Goal: Obtain resource: Download file/media

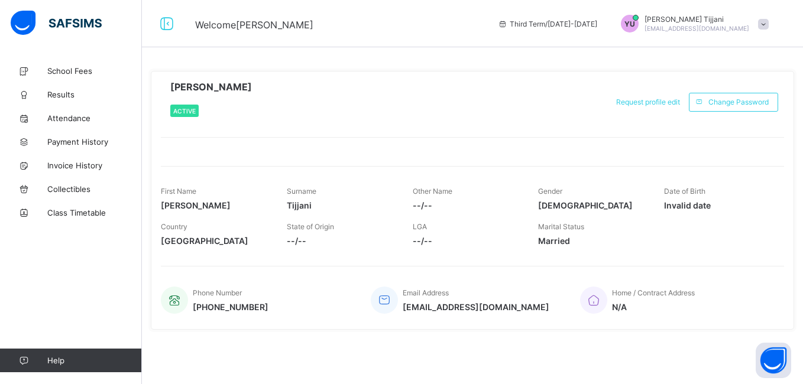
click at [670, 359] on div at bounding box center [472, 356] width 643 height 35
click at [71, 92] on span "Results" at bounding box center [94, 94] width 95 height 9
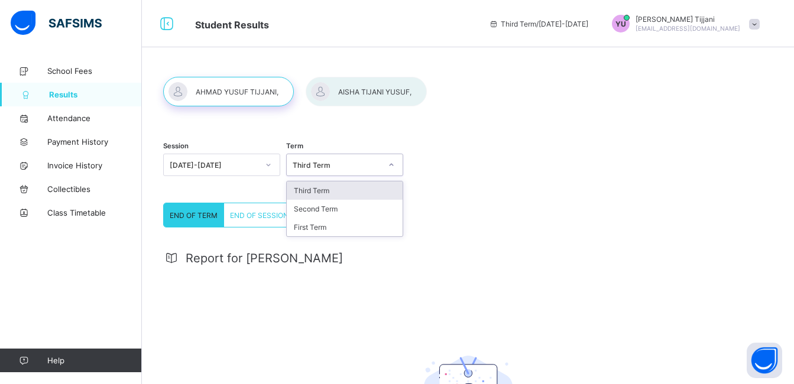
click at [354, 163] on div "Third Term" at bounding box center [337, 165] width 89 height 9
click at [355, 197] on div "Third Term" at bounding box center [345, 190] width 116 height 18
click at [255, 219] on span "END OF SESSION" at bounding box center [259, 215] width 59 height 9
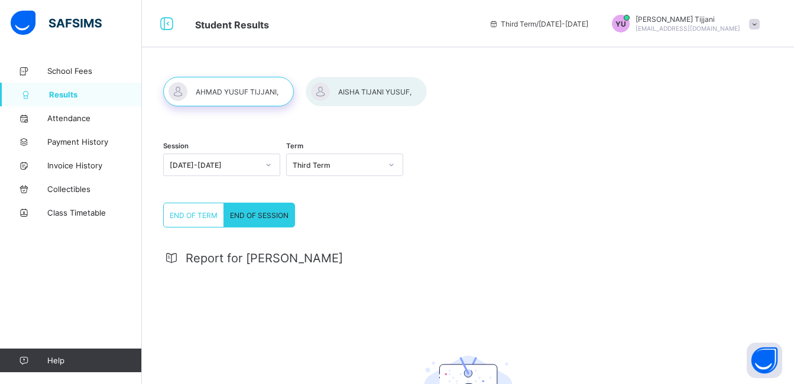
click at [358, 95] on div at bounding box center [366, 92] width 121 height 30
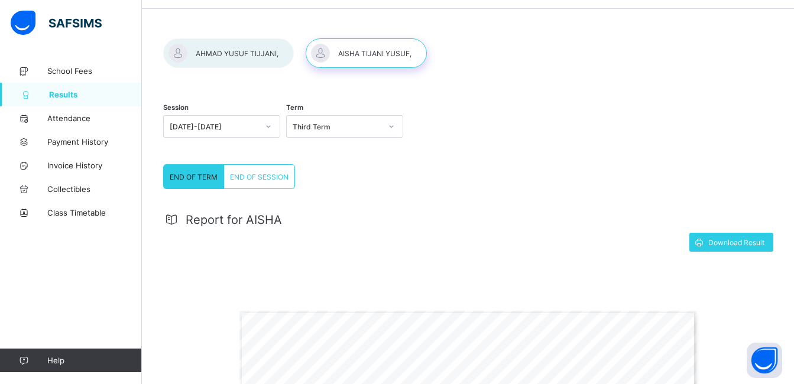
scroll to position [59, 0]
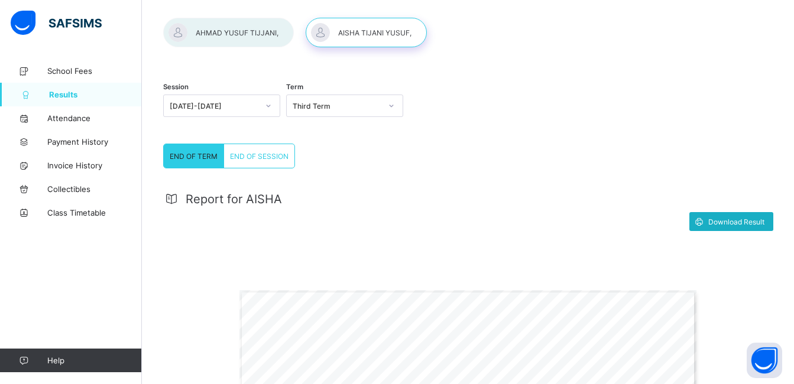
click at [741, 221] on span "Download Result" at bounding box center [736, 222] width 56 height 9
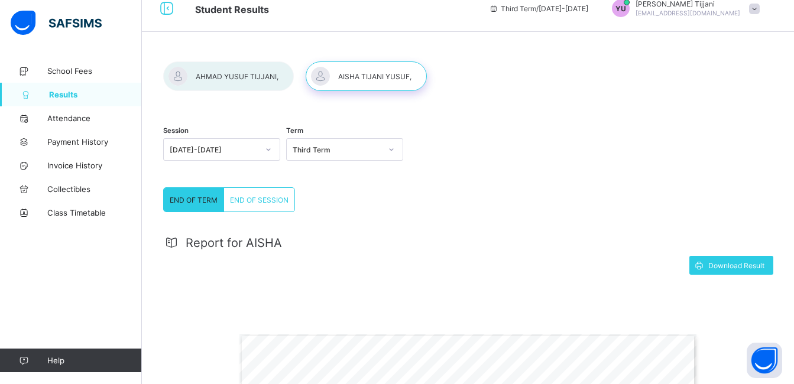
scroll to position [0, 0]
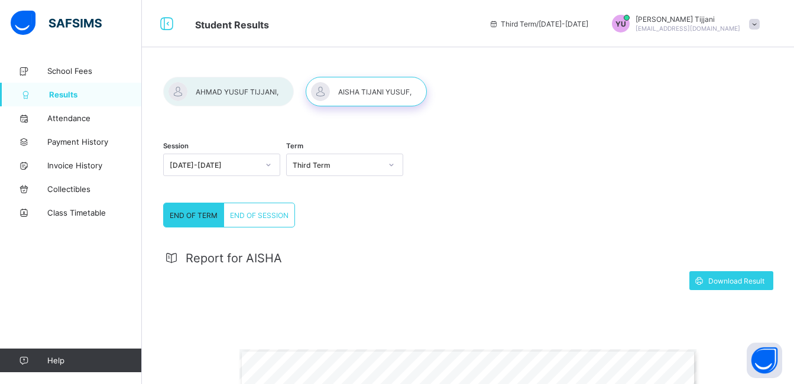
click at [215, 83] on div at bounding box center [228, 92] width 131 height 30
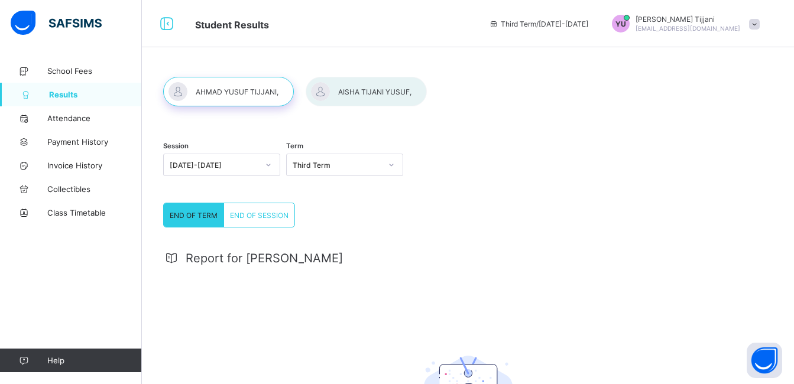
click at [225, 95] on div at bounding box center [228, 92] width 131 height 30
click at [246, 94] on div at bounding box center [228, 92] width 131 height 30
